Goal: Information Seeking & Learning: Learn about a topic

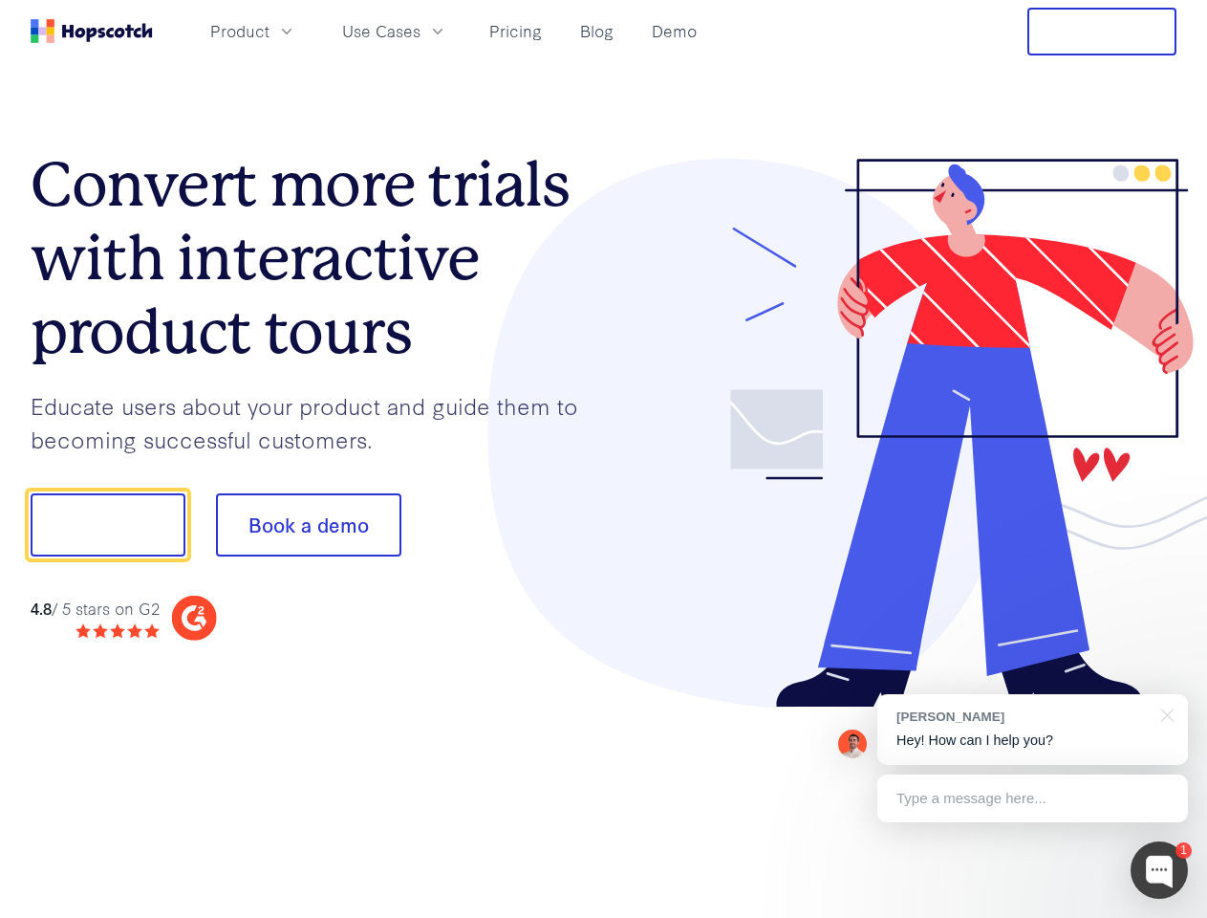
click at [604, 459] on div at bounding box center [891, 434] width 574 height 550
click at [270, 31] on span "Product" at bounding box center [239, 31] width 59 height 24
click at [421, 31] on span "Use Cases" at bounding box center [381, 31] width 78 height 24
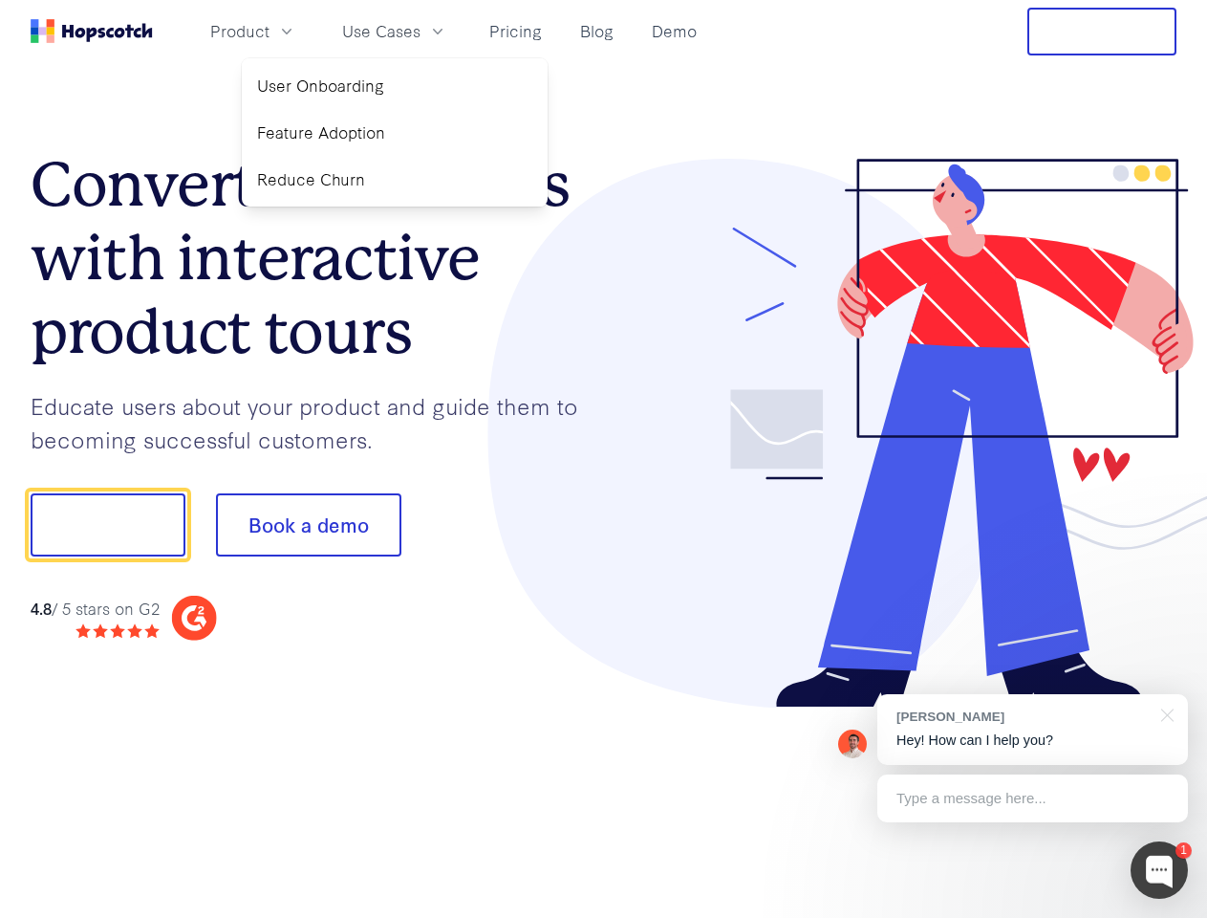
click at [1102, 32] on button "Free Trial" at bounding box center [1102, 32] width 149 height 48
click at [107, 525] on button "Show me!" at bounding box center [108, 524] width 155 height 63
click at [308, 525] on button "Book a demo" at bounding box center [308, 524] width 185 height 63
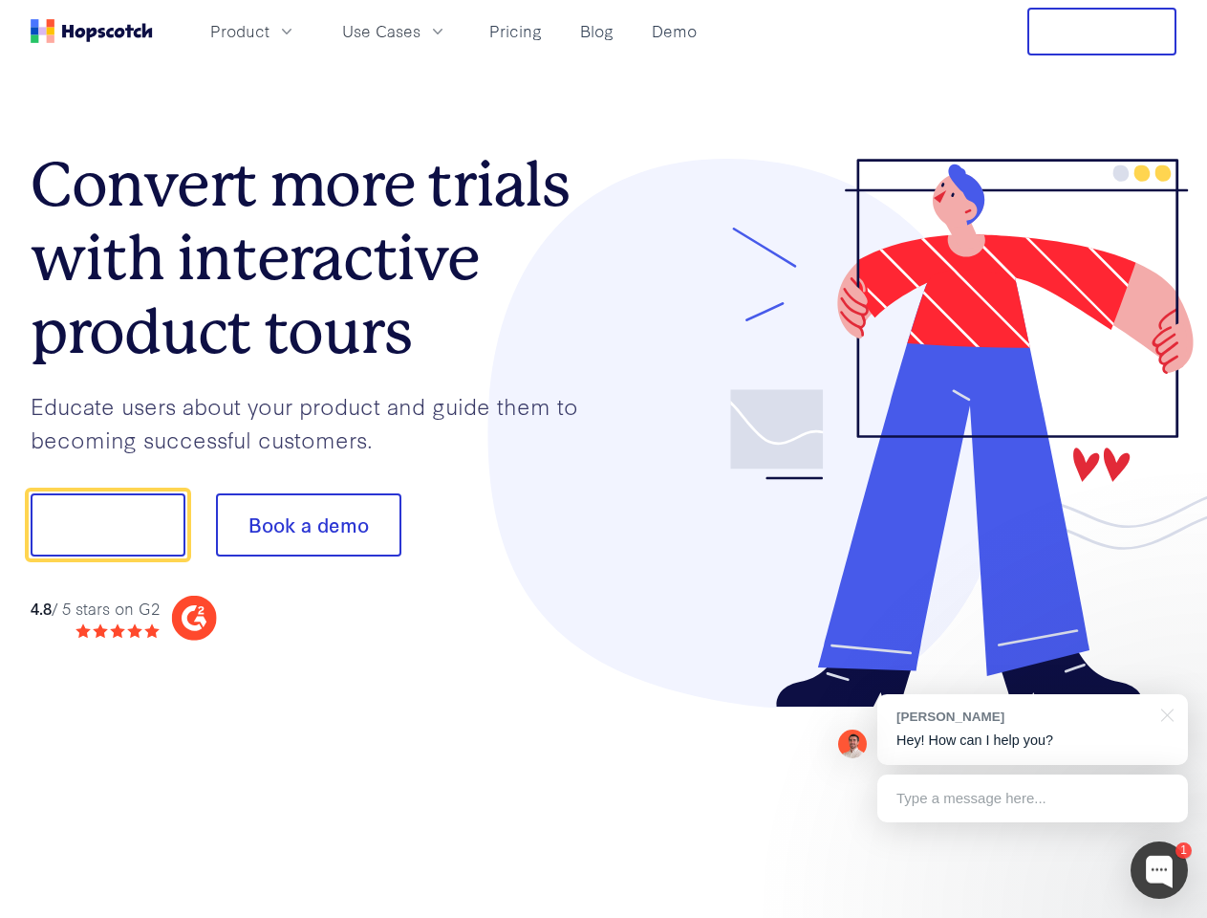
click at [1160, 870] on div at bounding box center [1159, 869] width 57 height 57
click at [1033, 729] on div "[PERSON_NAME] Hey! How can I help you?" at bounding box center [1033, 729] width 311 height 71
click at [1164, 713] on div at bounding box center [1009, 523] width 359 height 638
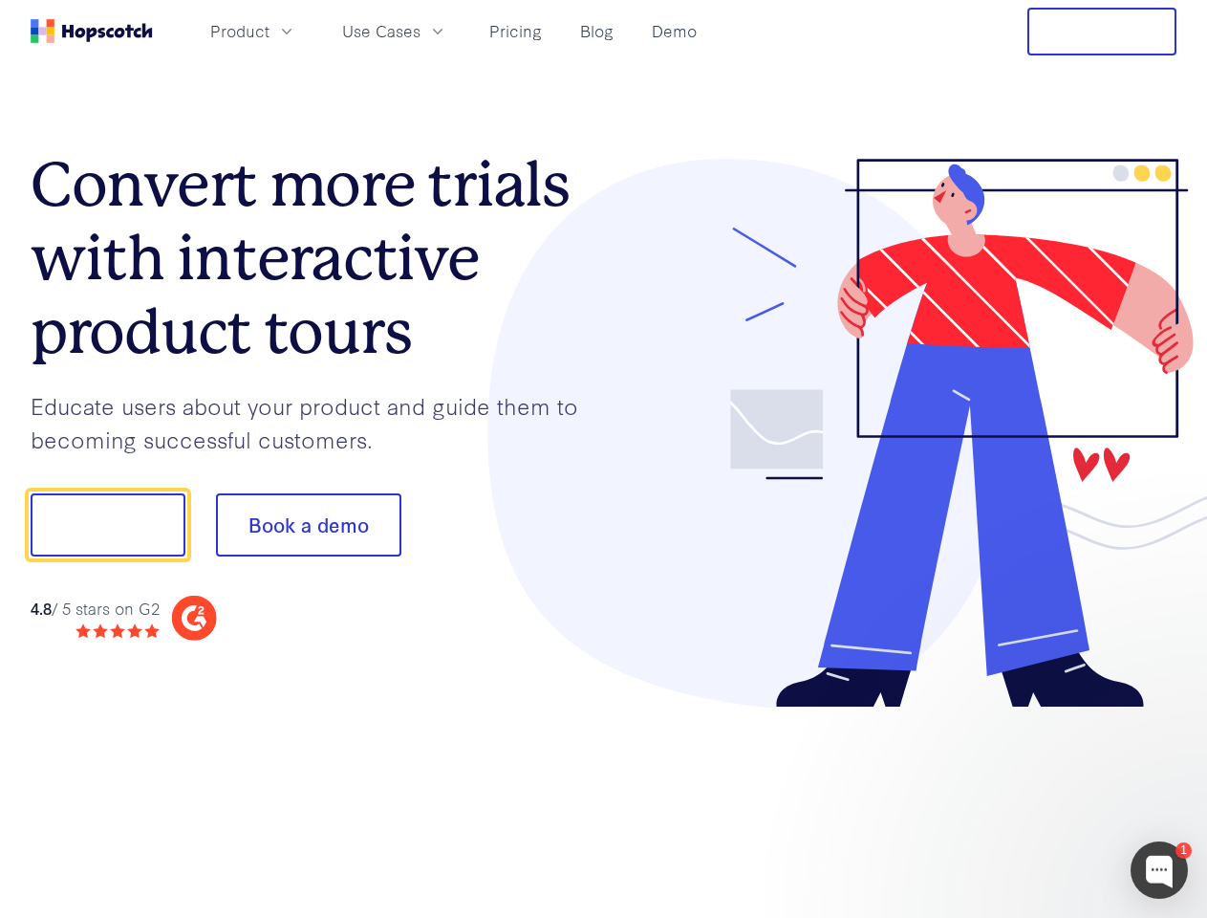
click at [1033, 798] on div at bounding box center [1009, 523] width 359 height 638
